Goal: Task Accomplishment & Management: Complete application form

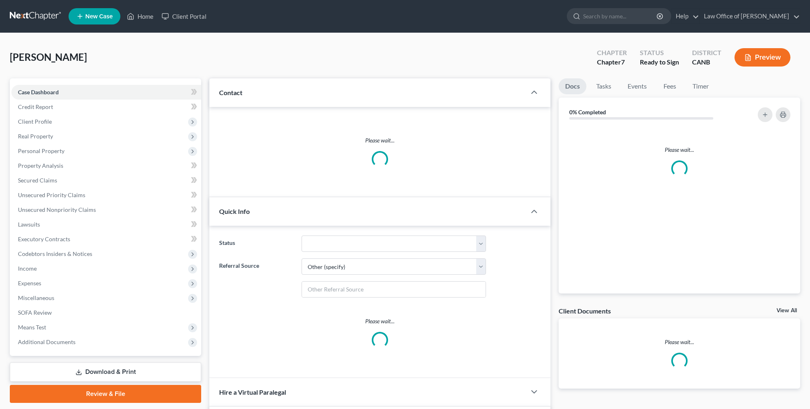
select select "6"
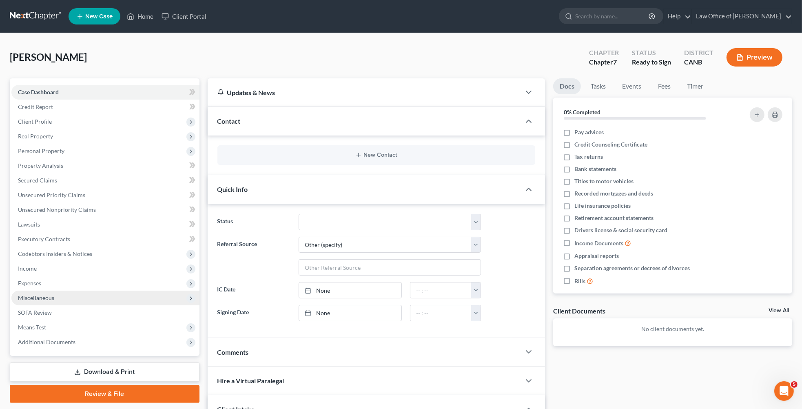
click at [75, 299] on span "Miscellaneous" at bounding box center [105, 297] width 188 height 15
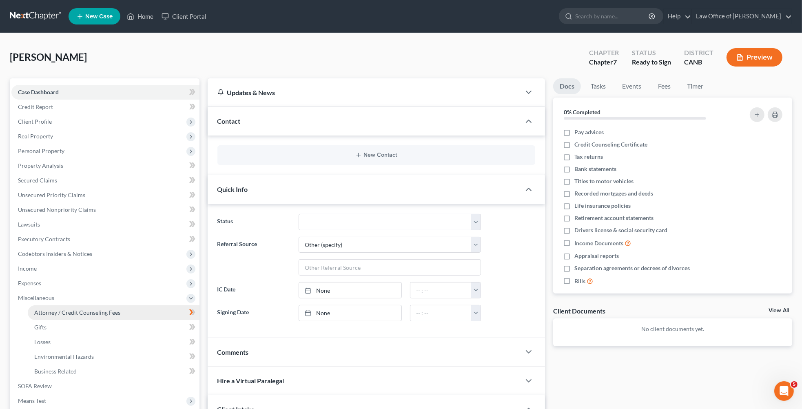
click at [72, 310] on span "Attorney / Credit Counseling Fees" at bounding box center [77, 312] width 86 height 7
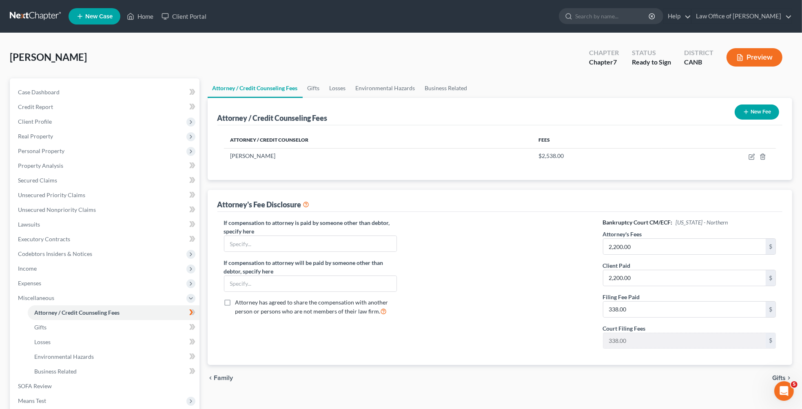
click at [766, 61] on button "Preview" at bounding box center [754, 57] width 56 height 18
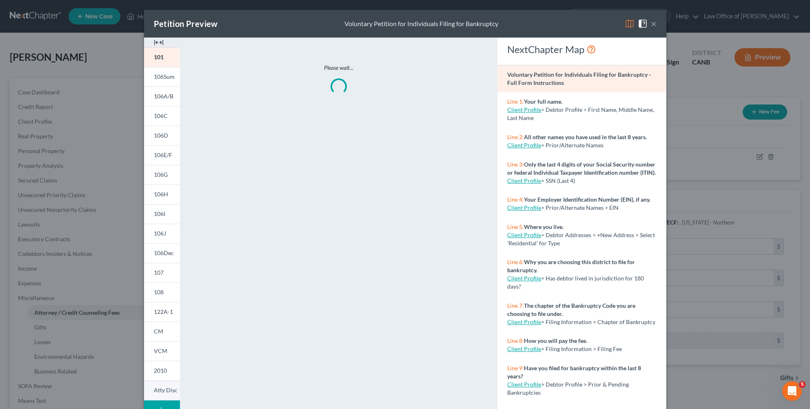
click at [166, 390] on span "Atty Disc" at bounding box center [166, 389] width 24 height 7
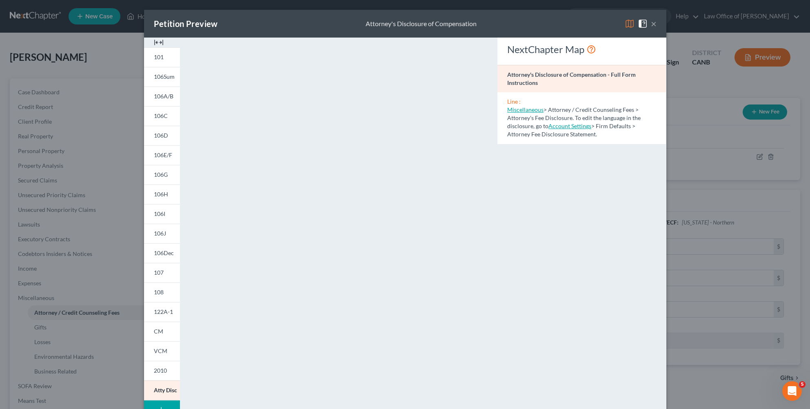
click at [651, 24] on button "×" at bounding box center [654, 24] width 6 height 10
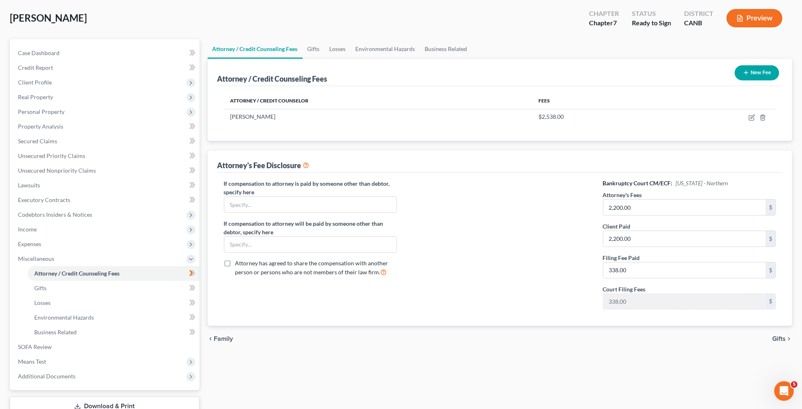
scroll to position [40, 0]
click at [316, 204] on input "text" at bounding box center [310, 203] width 173 height 15
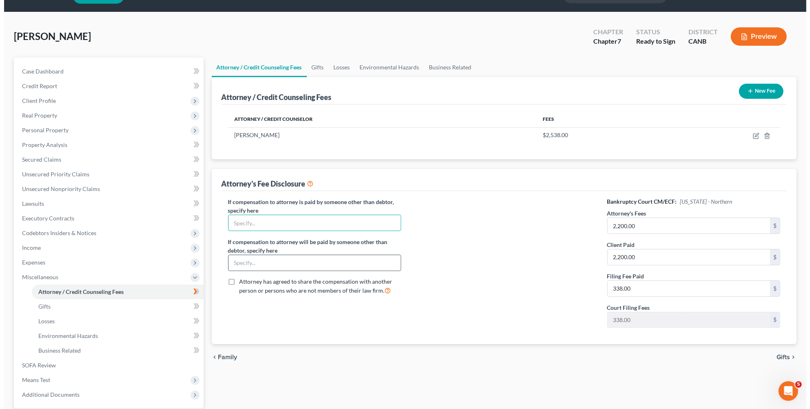
scroll to position [24, 0]
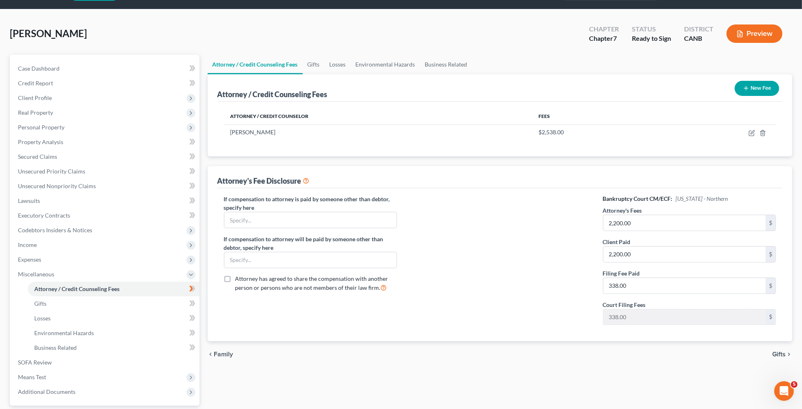
click at [749, 40] on button "Preview" at bounding box center [754, 33] width 56 height 18
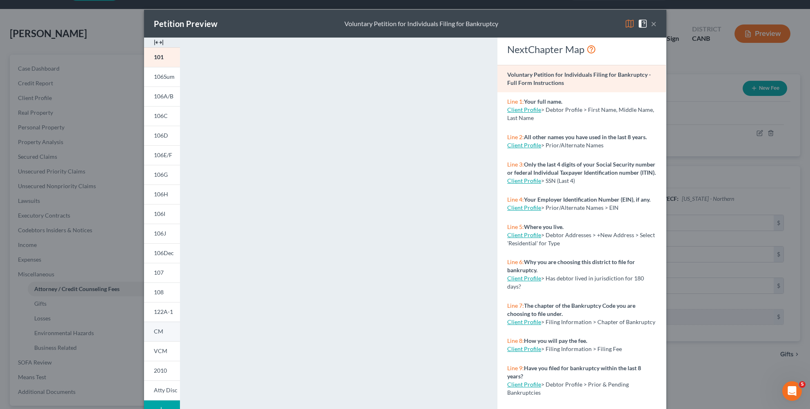
scroll to position [51, 0]
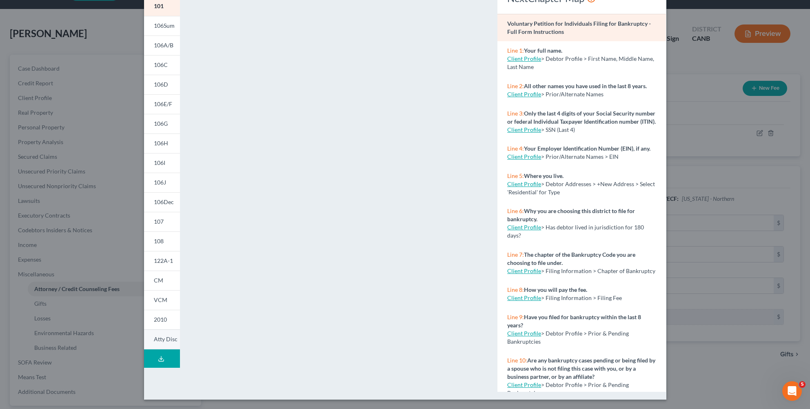
click at [159, 339] on span "Atty Disc" at bounding box center [166, 338] width 24 height 7
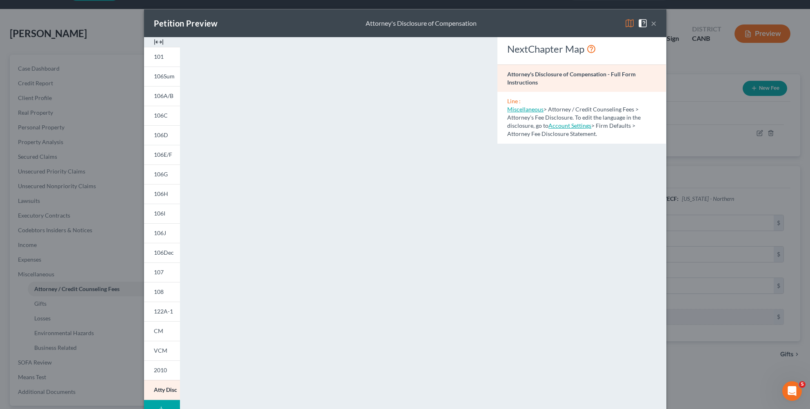
scroll to position [0, 0]
